Goal: Find specific page/section: Find specific page/section

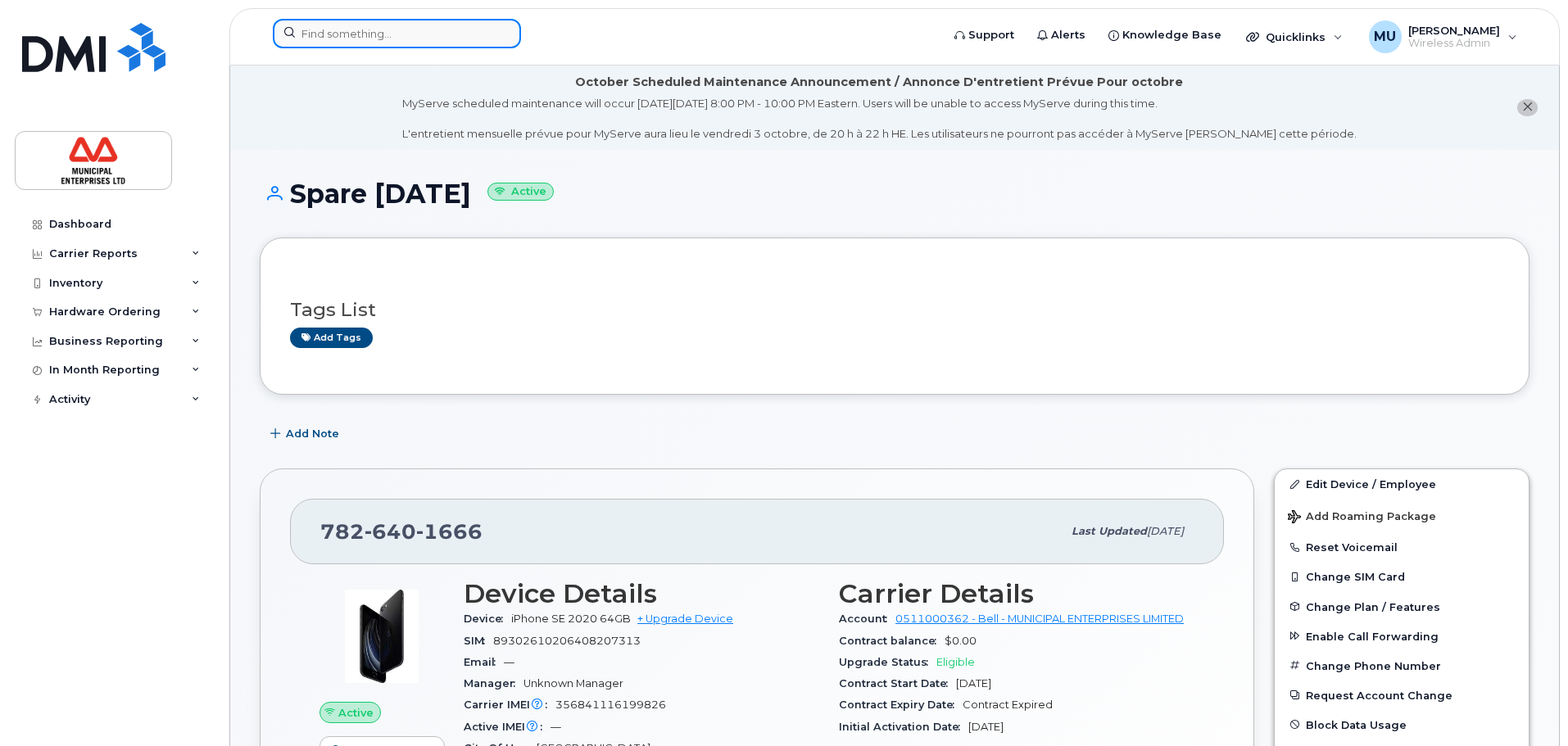
click at [415, 22] on input at bounding box center [397, 33] width 248 height 30
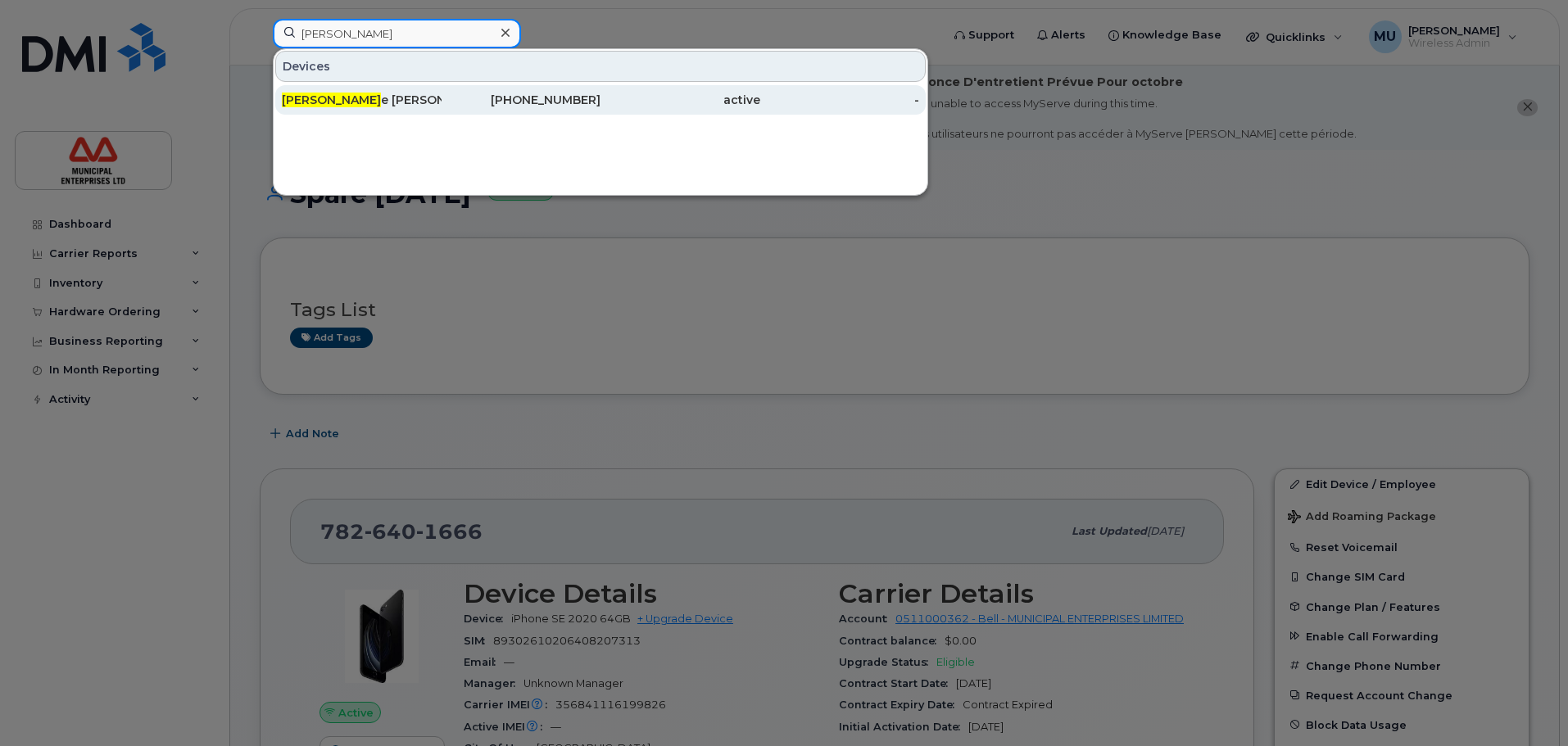
type input "[PERSON_NAME]"
click at [388, 98] on div "[PERSON_NAME][DATE]" at bounding box center [361, 100] width 160 height 16
click at [402, 101] on div "[PERSON_NAME][DATE]" at bounding box center [361, 100] width 160 height 16
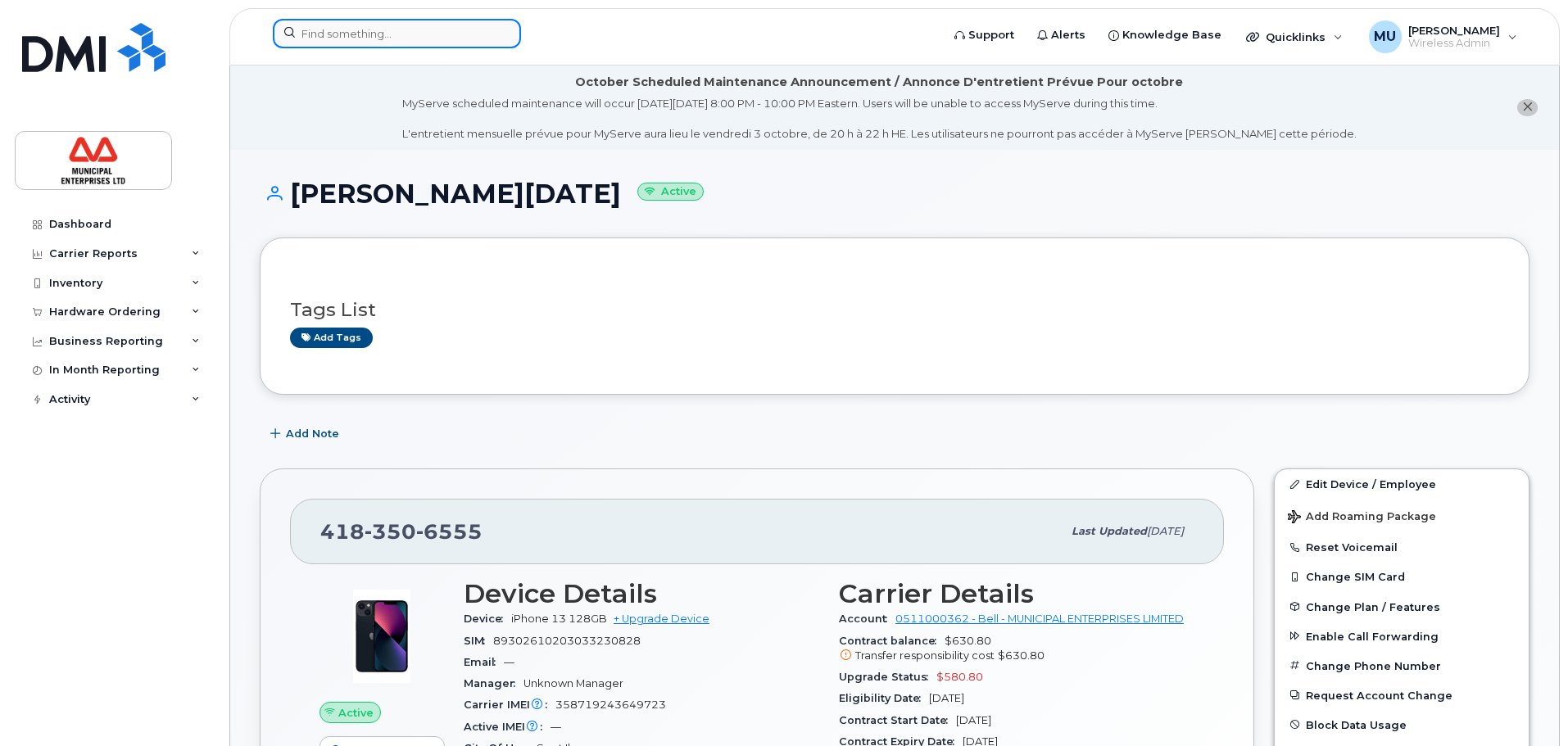
click at [418, 19] on input at bounding box center [397, 33] width 248 height 30
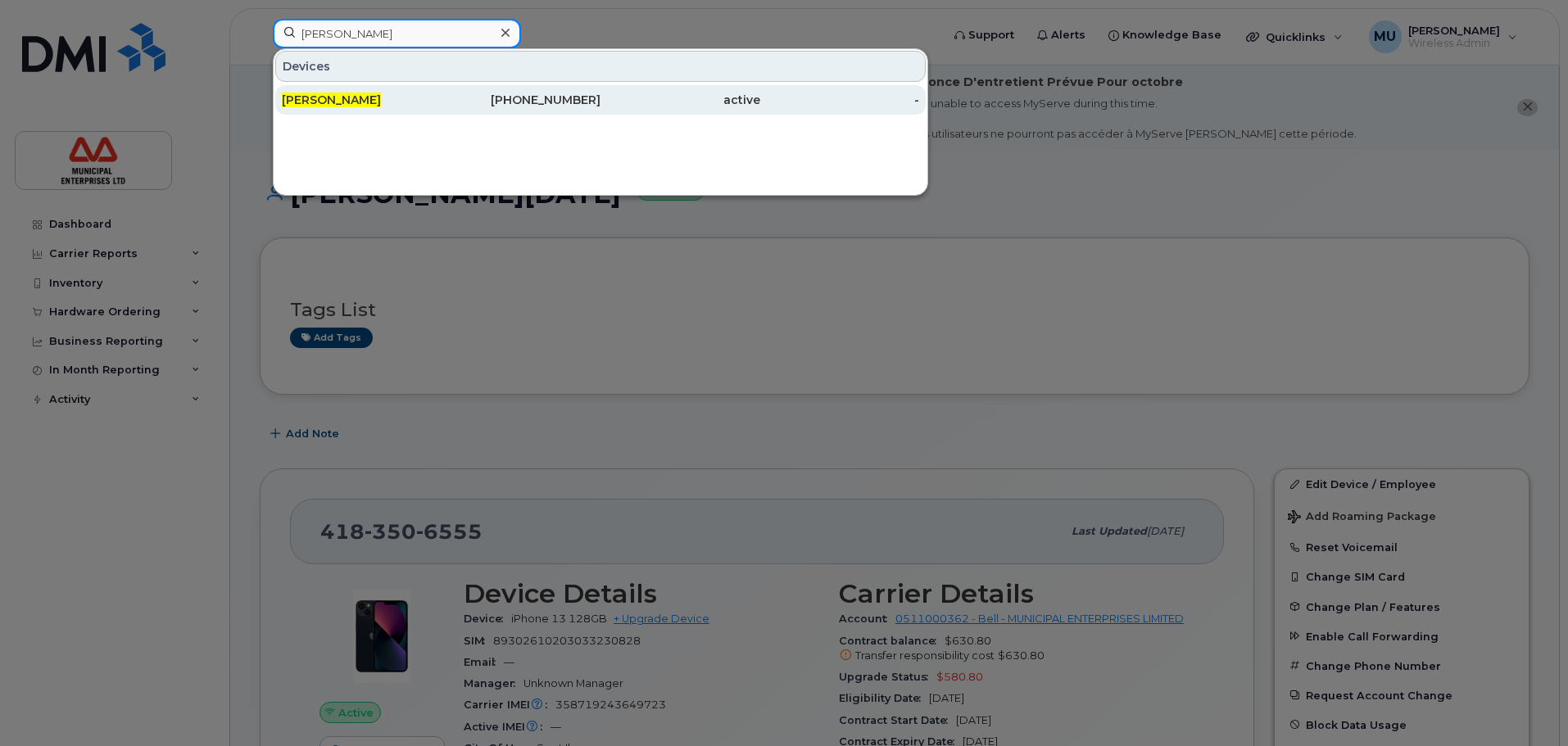
type input "dean strong"
drag, startPoint x: 463, startPoint y: 94, endPoint x: 456, endPoint y: 102, distance: 10.6
click at [463, 94] on div "709-280-1631" at bounding box center [521, 100] width 160 height 16
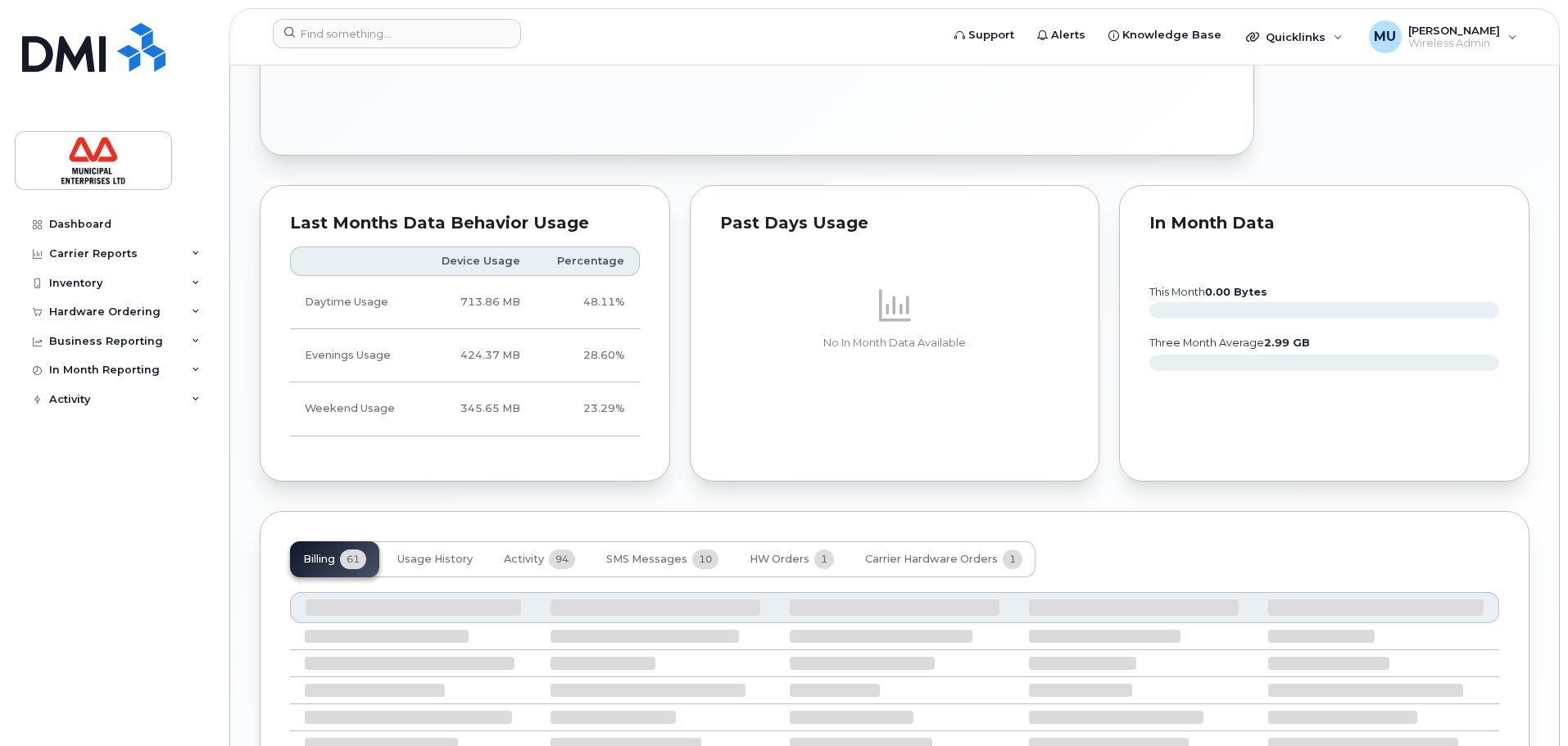
scroll to position [1077, 0]
